Goal: Use online tool/utility: Use online tool/utility

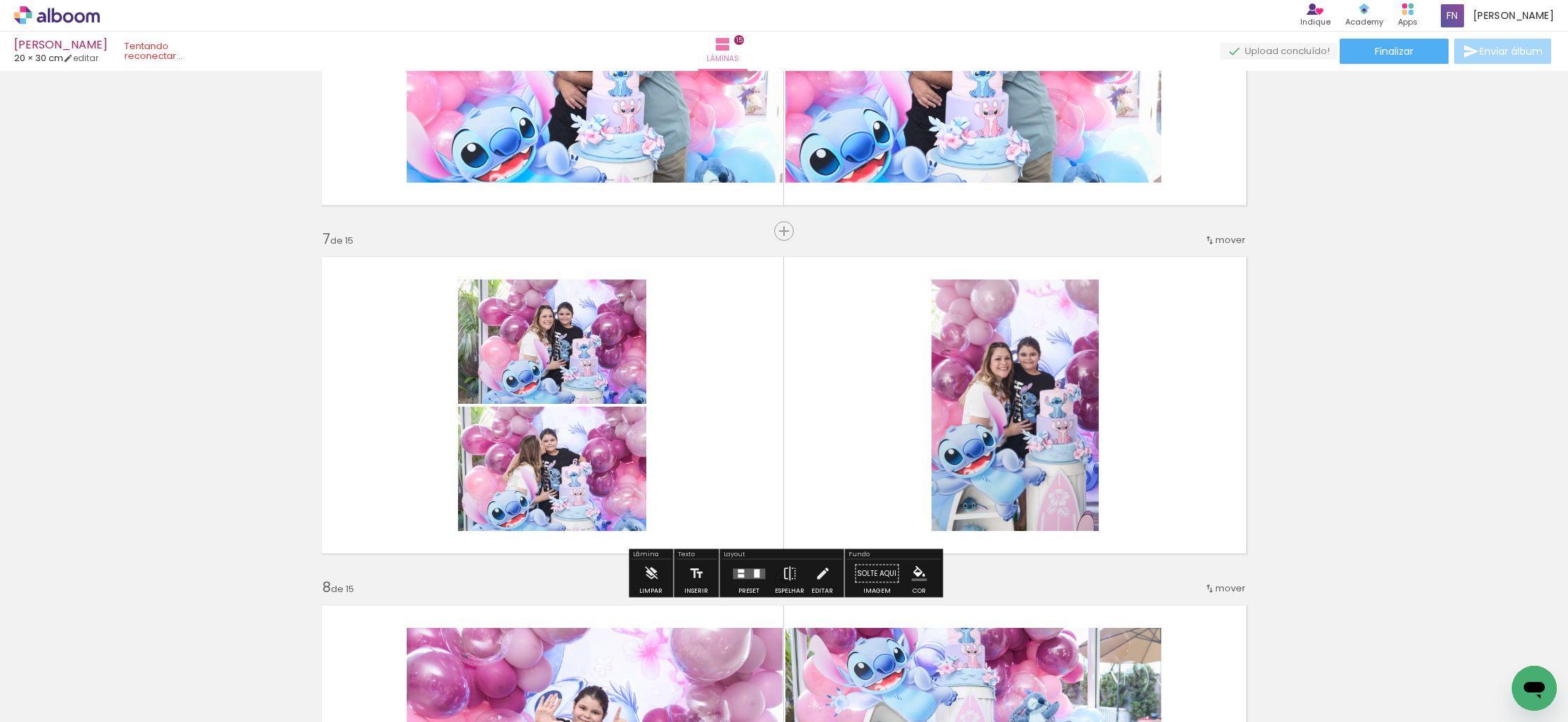
scroll to position [1951, 0]
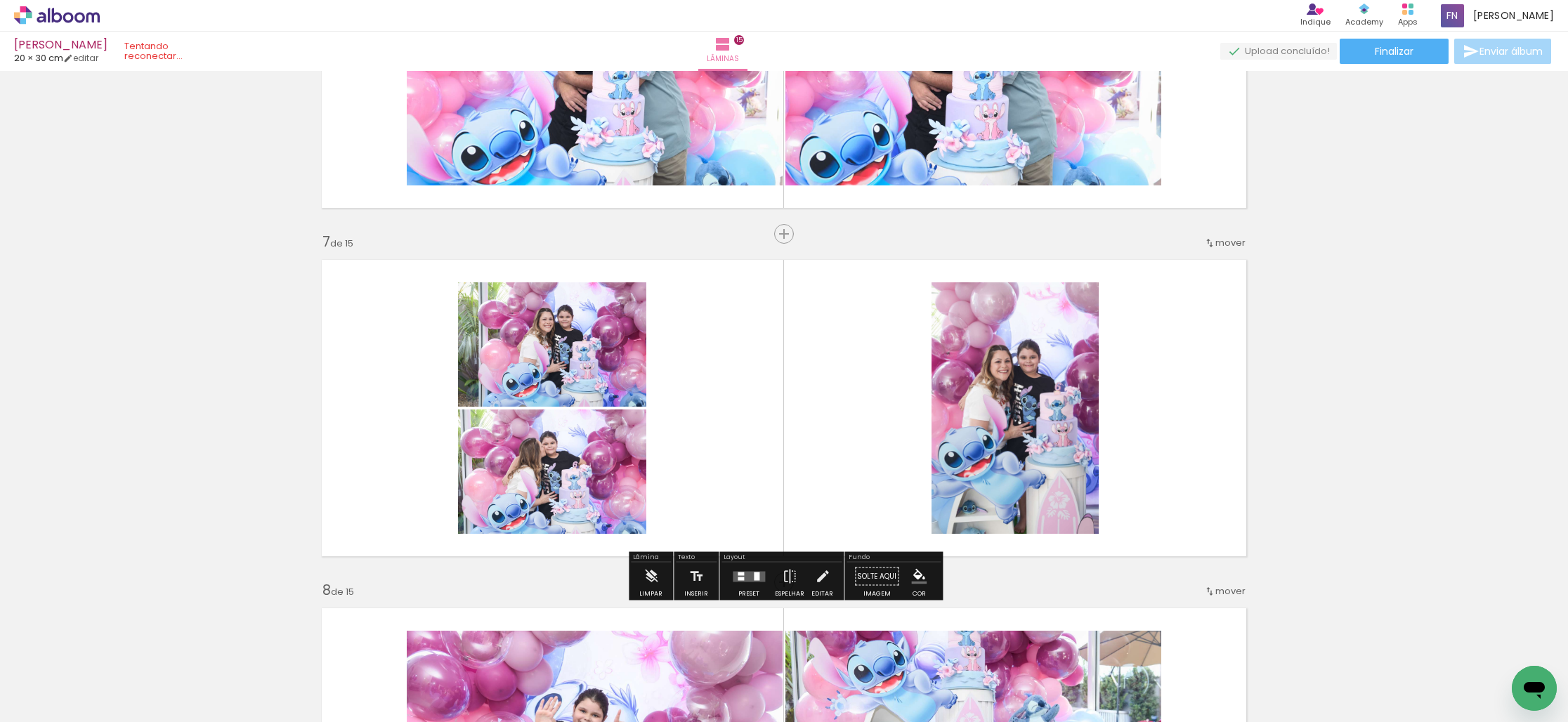
click at [742, 570] on div at bounding box center [749, 577] width 38 height 28
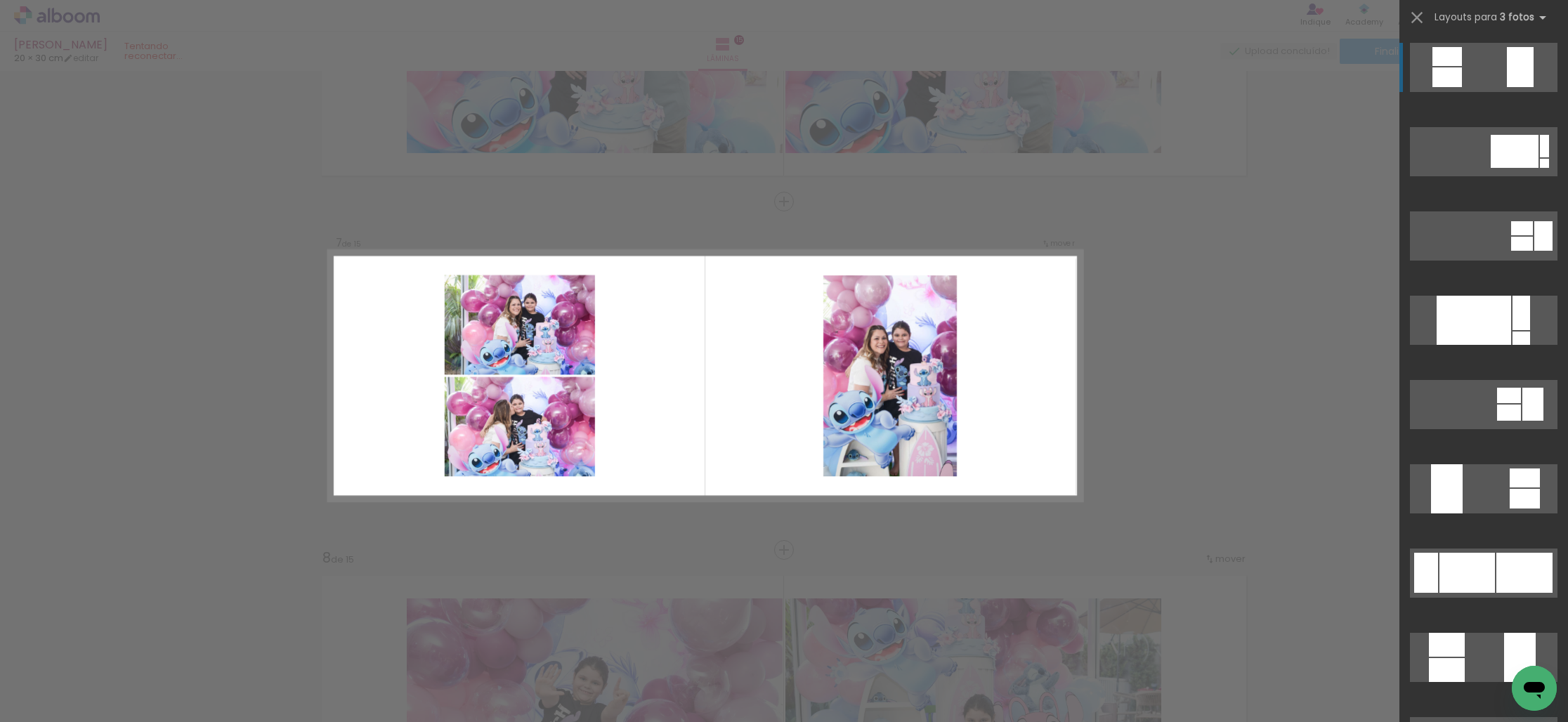
scroll to position [2006, 0]
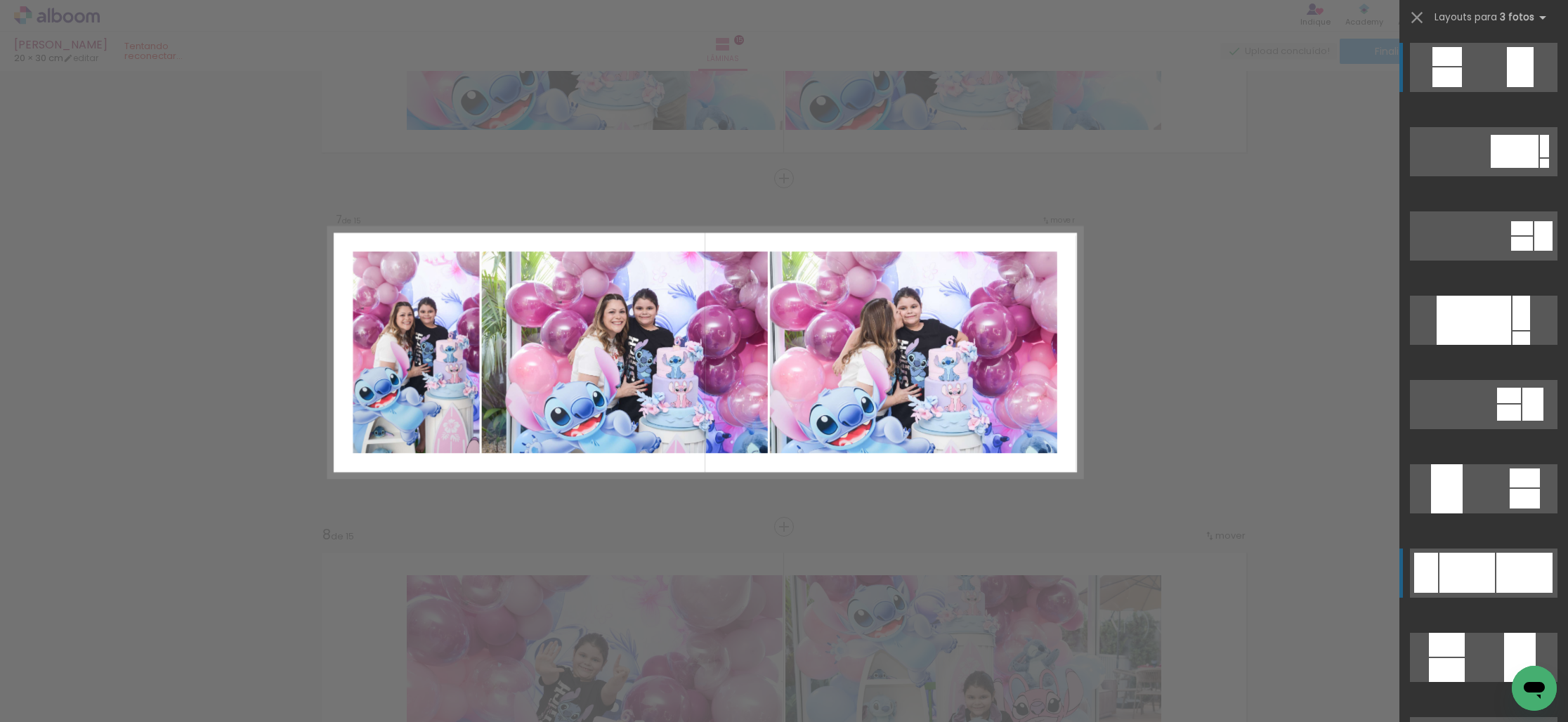
click at [1482, 571] on div at bounding box center [1468, 572] width 55 height 40
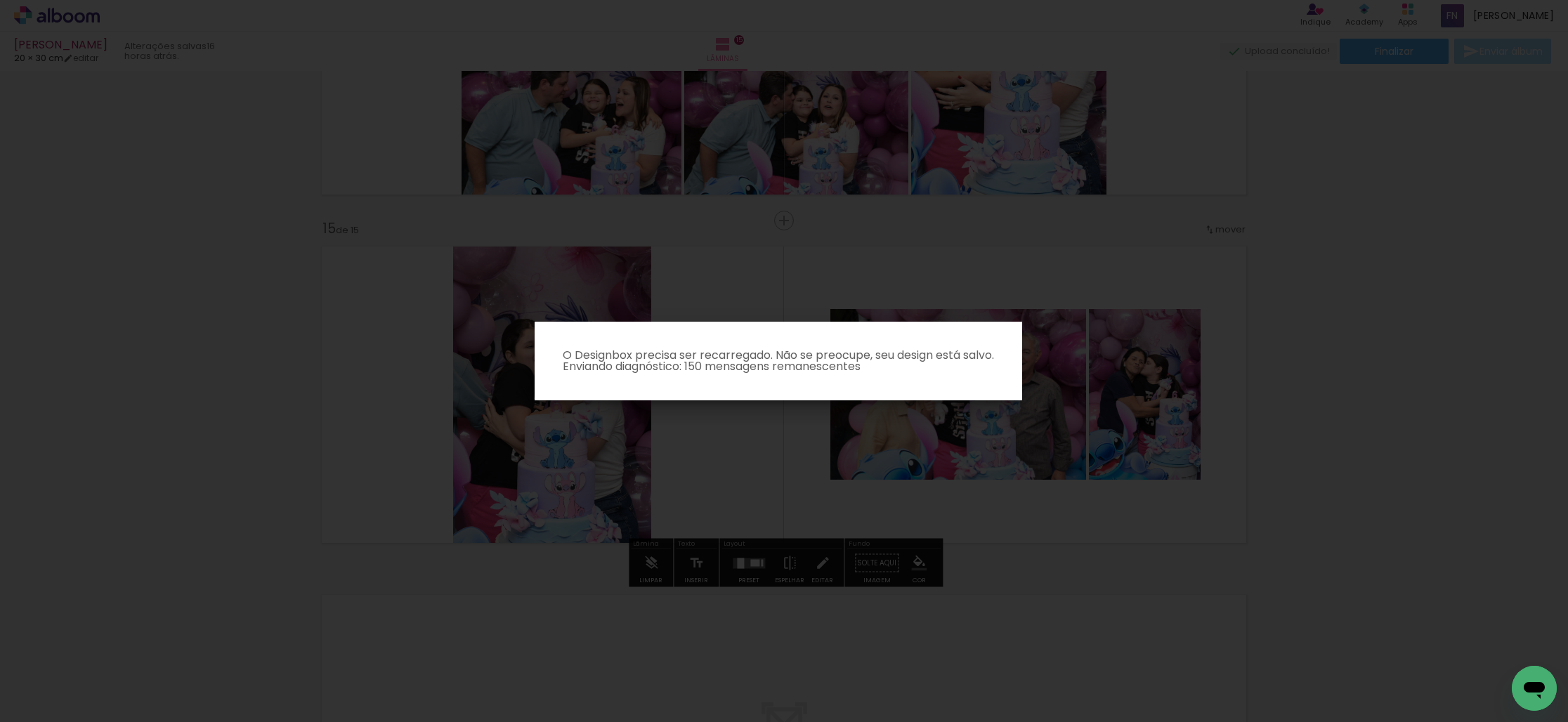
scroll to position [4923, 0]
